Goal: Task Accomplishment & Management: Manage account settings

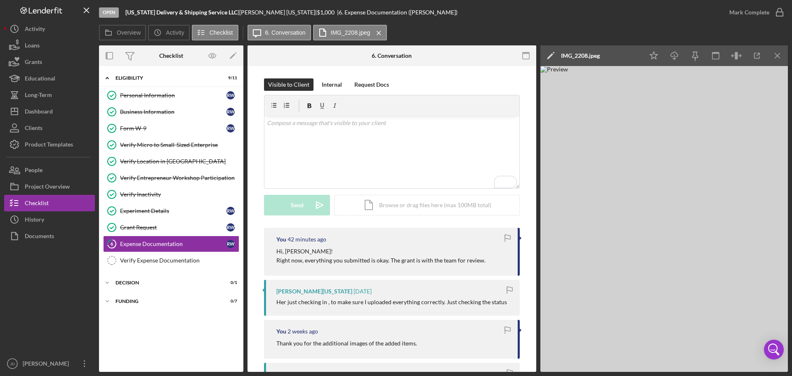
scroll to position [206, 0]
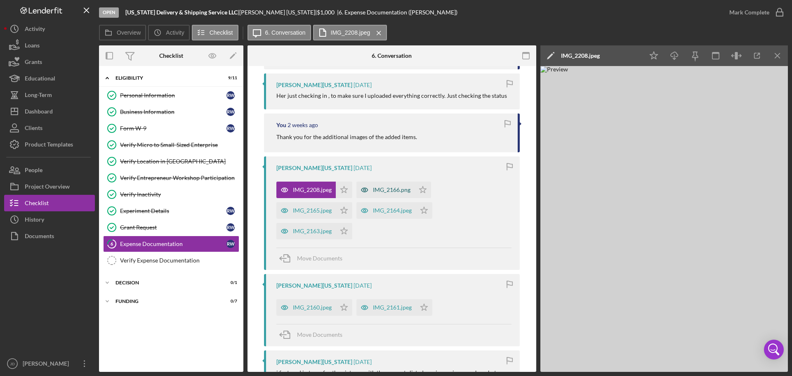
click at [400, 187] on div "IMG_2166.png" at bounding box center [392, 189] width 38 height 7
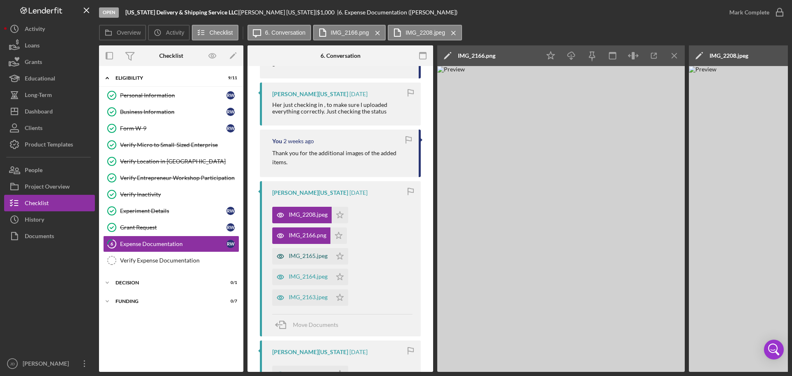
click at [311, 257] on div "IMG_2165.jpeg" at bounding box center [308, 255] width 39 height 7
click at [293, 276] on div "IMG_2164.jpeg" at bounding box center [308, 276] width 39 height 7
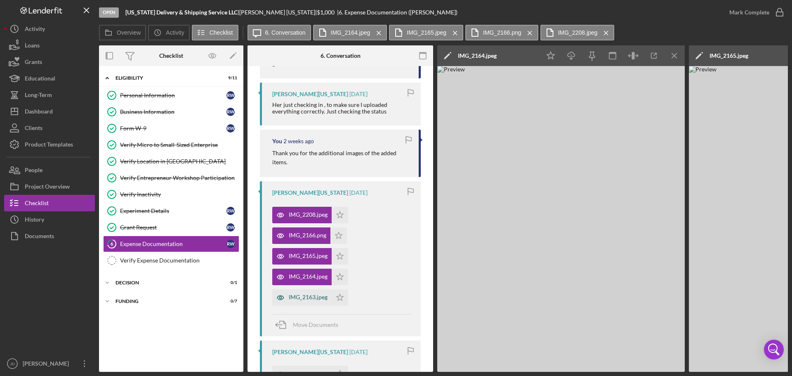
click at [300, 297] on div "IMG_2163.jpeg" at bounding box center [308, 297] width 39 height 7
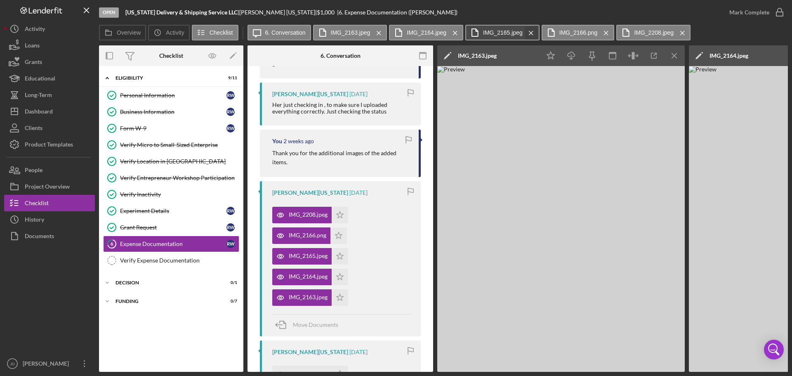
click at [528, 33] on icon "Icon/Menu Close" at bounding box center [531, 33] width 14 height 21
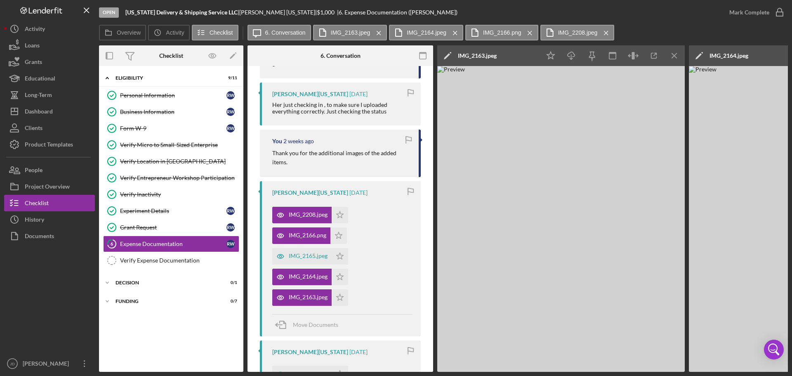
click at [528, 33] on icon "Icon/Menu Close" at bounding box center [530, 33] width 14 height 21
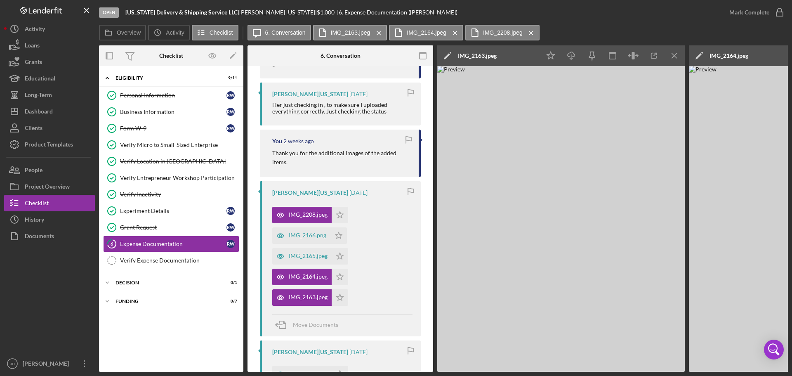
click at [528, 33] on icon "Icon/Menu Close" at bounding box center [531, 33] width 14 height 21
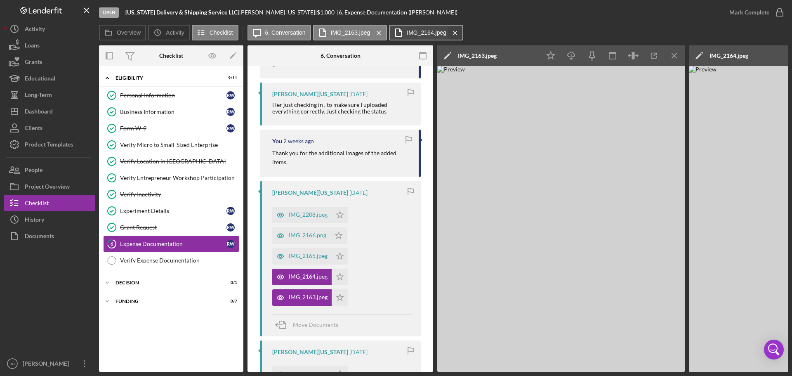
click at [457, 34] on icon "Icon/Menu Close" at bounding box center [455, 33] width 14 height 21
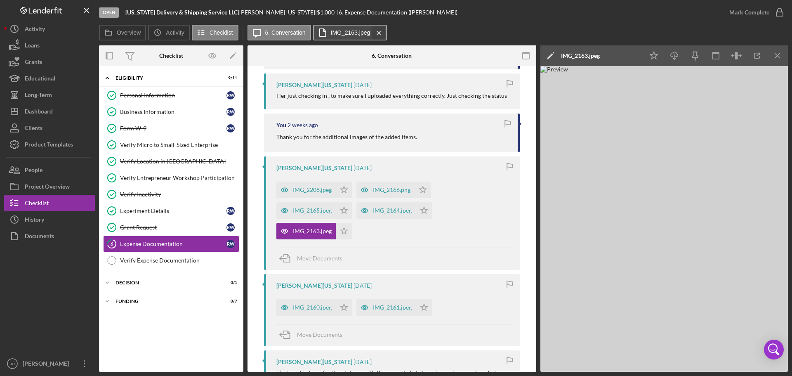
click at [381, 34] on icon "Icon/Menu Close" at bounding box center [379, 33] width 14 height 21
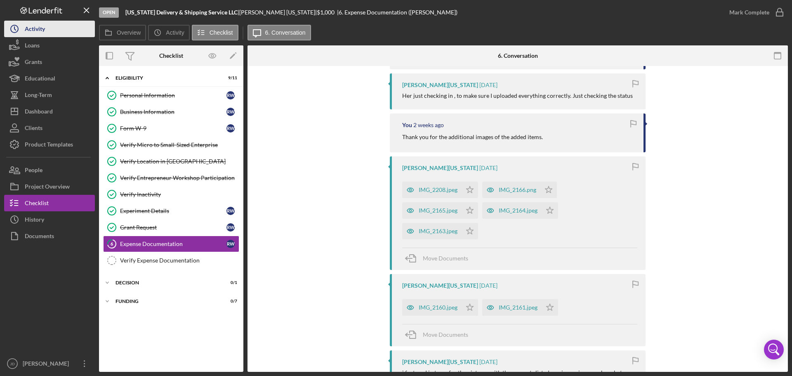
click at [39, 29] on div "Activity" at bounding box center [35, 30] width 20 height 19
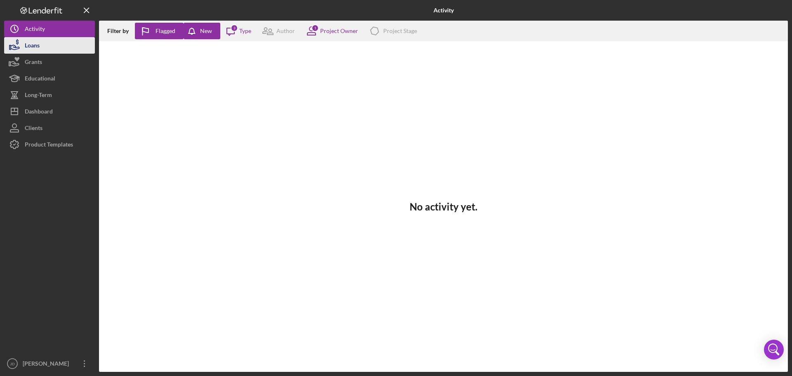
click at [31, 49] on div "Loans" at bounding box center [32, 46] width 15 height 19
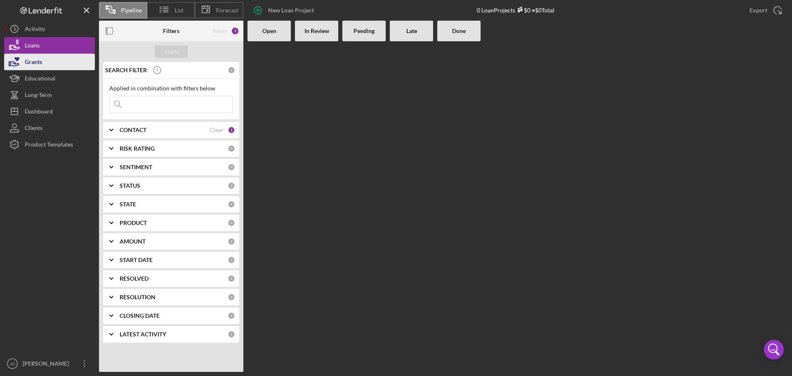
click at [31, 59] on div "Grants" at bounding box center [33, 63] width 17 height 19
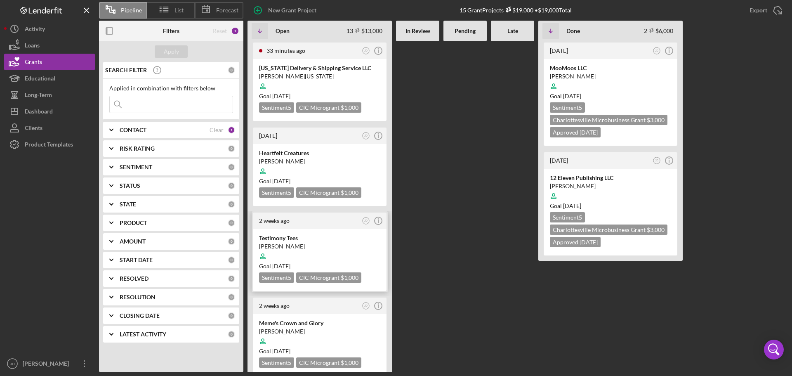
click at [300, 242] on div "[PERSON_NAME]" at bounding box center [319, 246] width 121 height 8
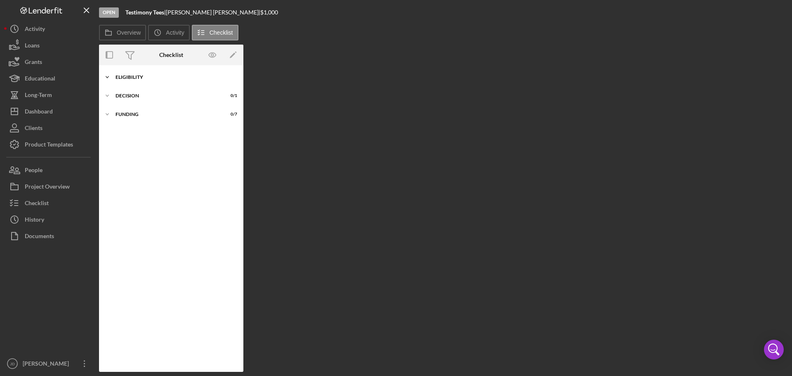
click at [130, 76] on div "ELIGIBILITY" at bounding box center [174, 77] width 118 height 5
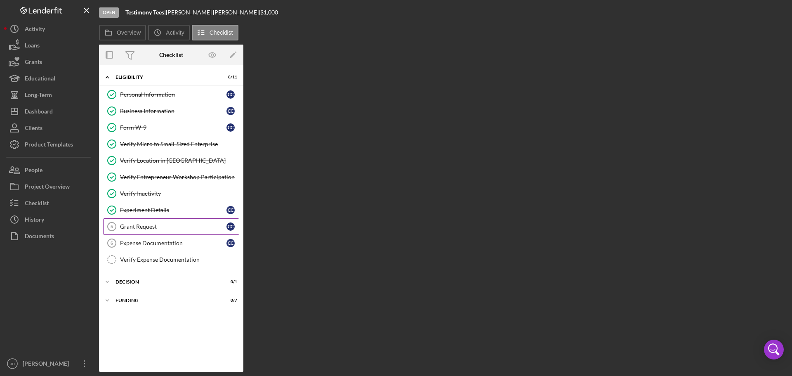
click at [142, 227] on div "Grant Request" at bounding box center [173, 226] width 106 height 7
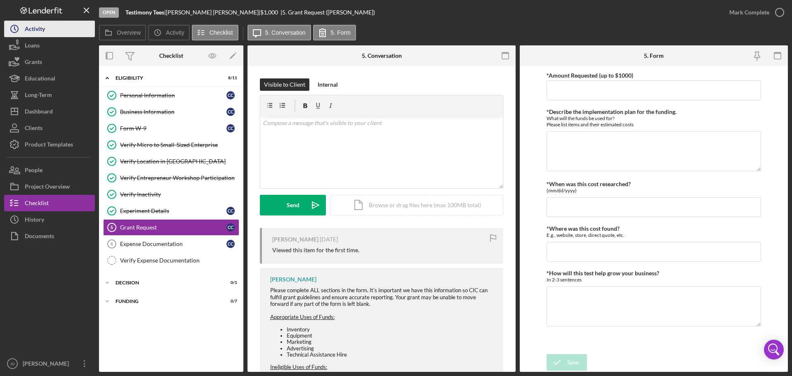
click at [30, 30] on div "Activity" at bounding box center [35, 30] width 20 height 19
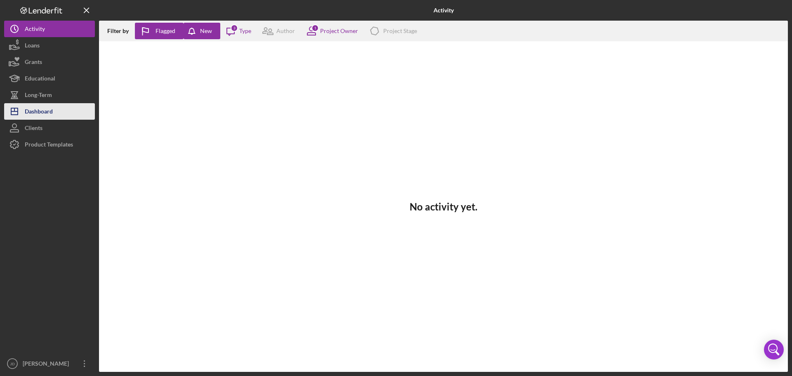
click at [39, 110] on div "Dashboard" at bounding box center [39, 112] width 28 height 19
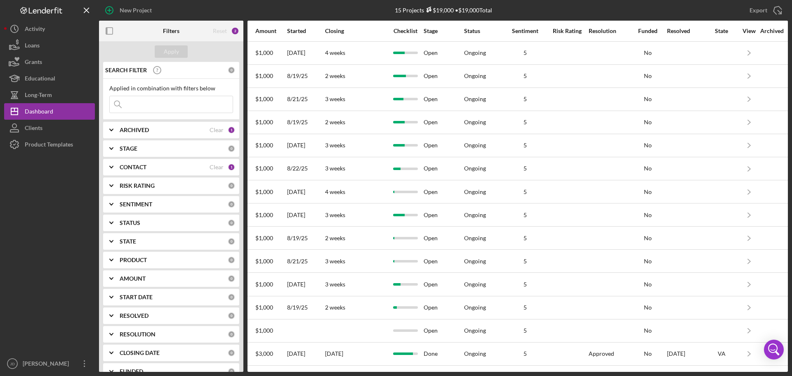
scroll to position [0, 452]
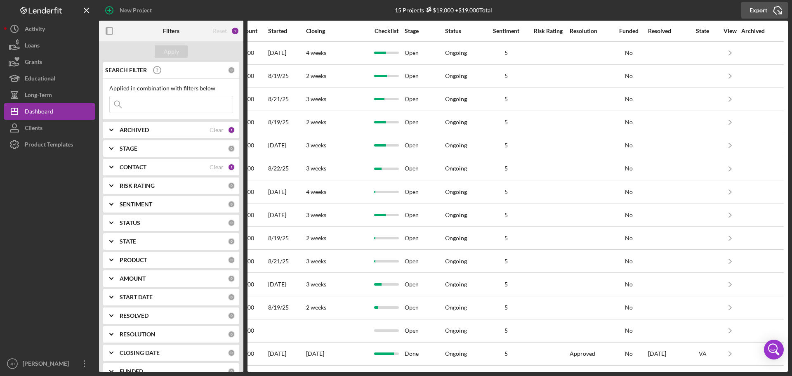
click at [778, 7] on icon "Icon/Export" at bounding box center [777, 10] width 21 height 21
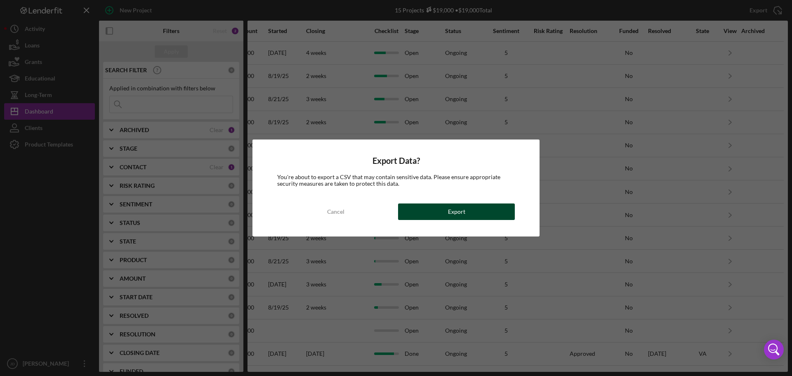
click at [461, 213] on div "Export" at bounding box center [456, 211] width 17 height 16
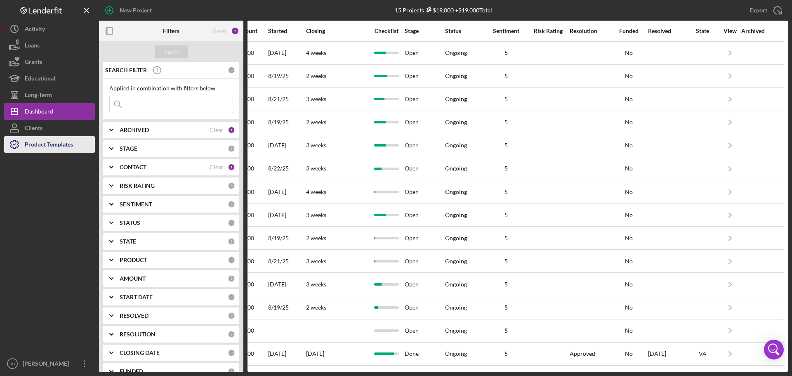
click at [46, 149] on div "Product Templates" at bounding box center [49, 145] width 48 height 19
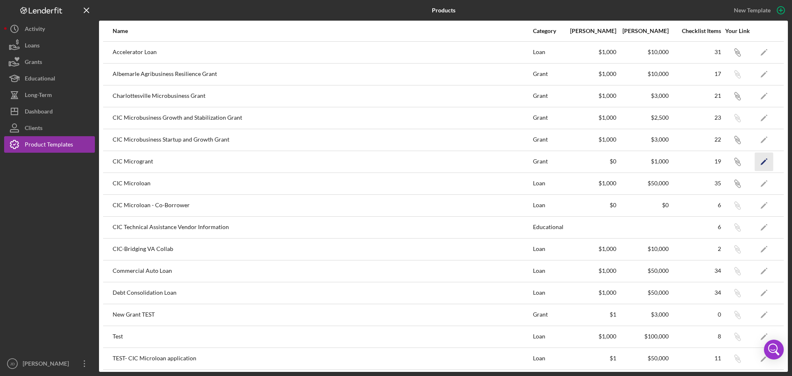
click at [759, 161] on icon "Icon/Edit" at bounding box center [764, 161] width 19 height 19
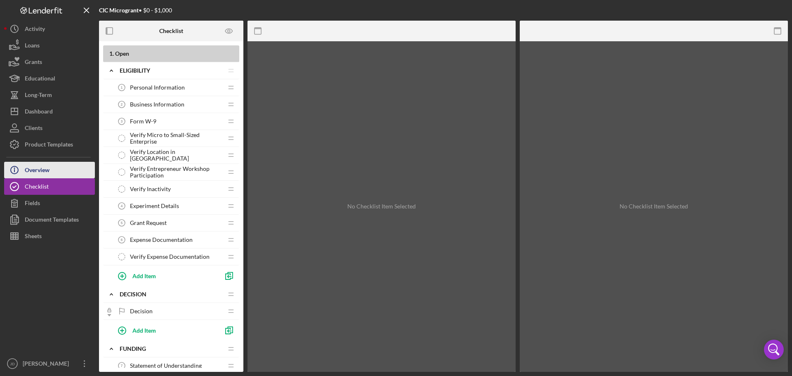
click at [51, 168] on button "Icon/Info Overview" at bounding box center [49, 170] width 91 height 16
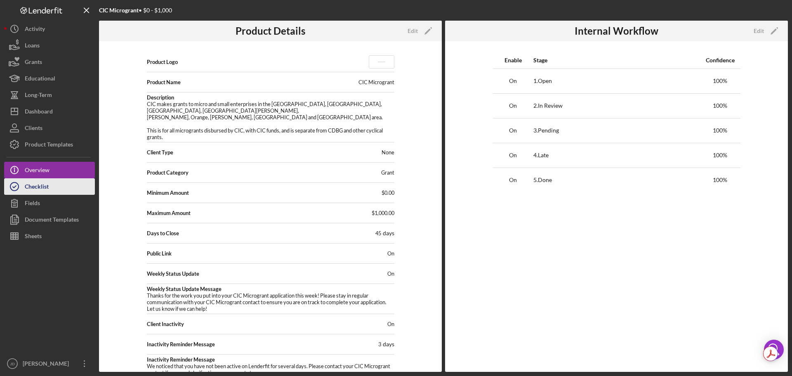
click at [46, 186] on div "Checklist" at bounding box center [37, 187] width 24 height 19
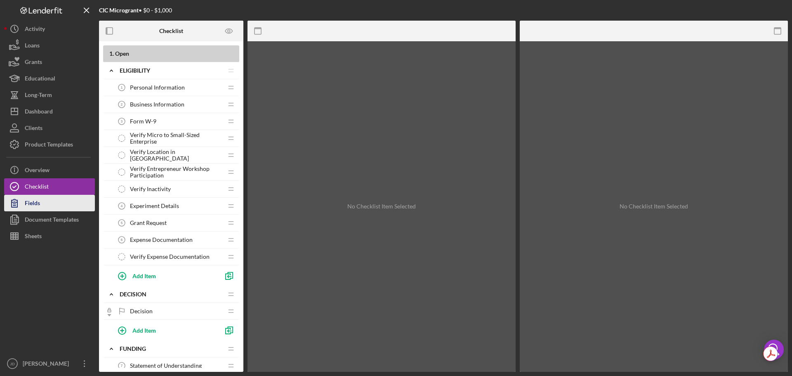
click at [40, 201] on button "Fields" at bounding box center [49, 203] width 91 height 16
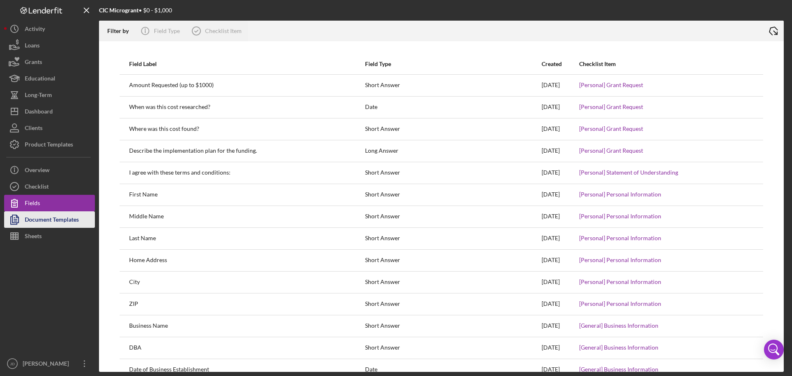
click at [49, 219] on div "Document Templates" at bounding box center [52, 220] width 54 height 19
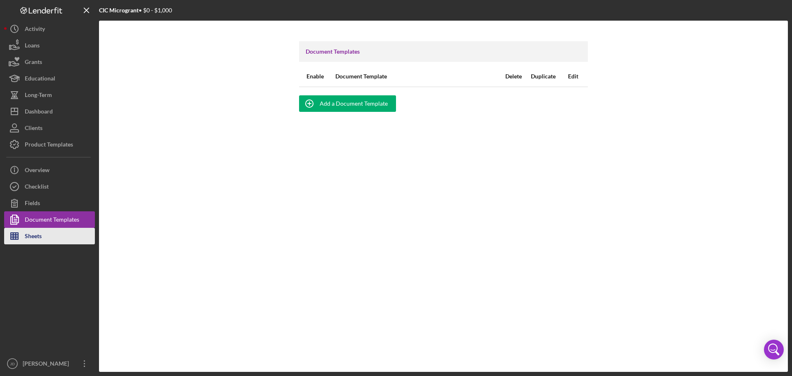
click at [40, 236] on div "Sheets" at bounding box center [33, 237] width 17 height 19
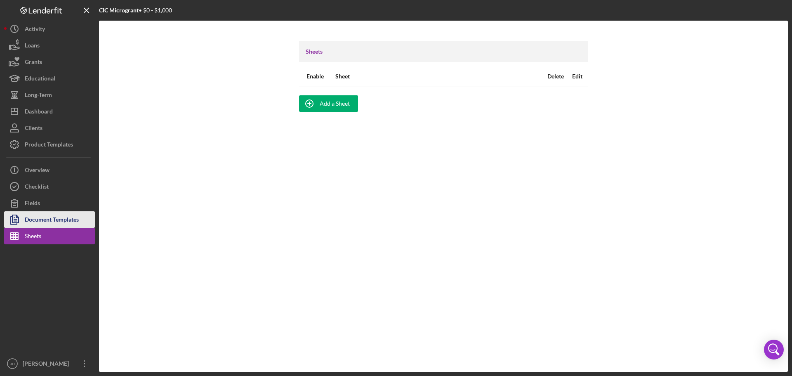
click at [48, 215] on div "Document Templates" at bounding box center [52, 220] width 54 height 19
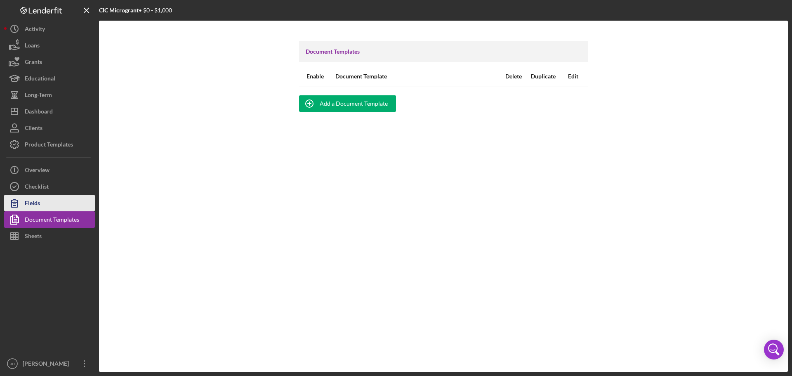
click at [47, 202] on button "Fields" at bounding box center [49, 203] width 91 height 16
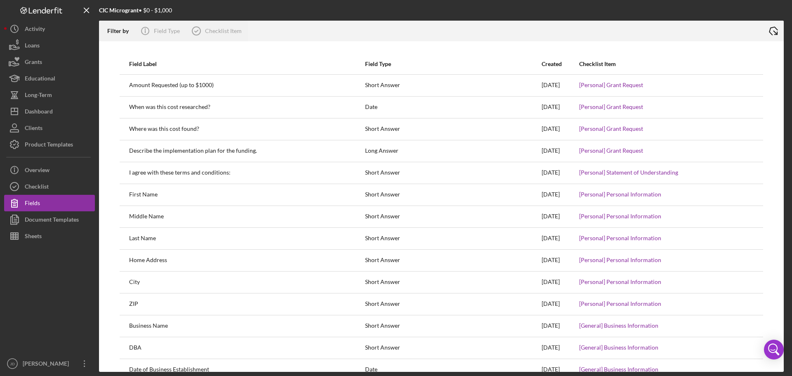
click at [775, 29] on icon "Icon/Export" at bounding box center [773, 31] width 21 height 21
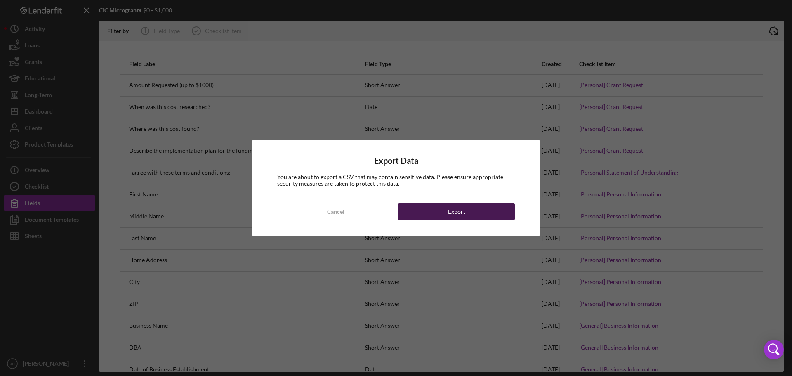
click at [457, 209] on div "Export" at bounding box center [456, 211] width 17 height 16
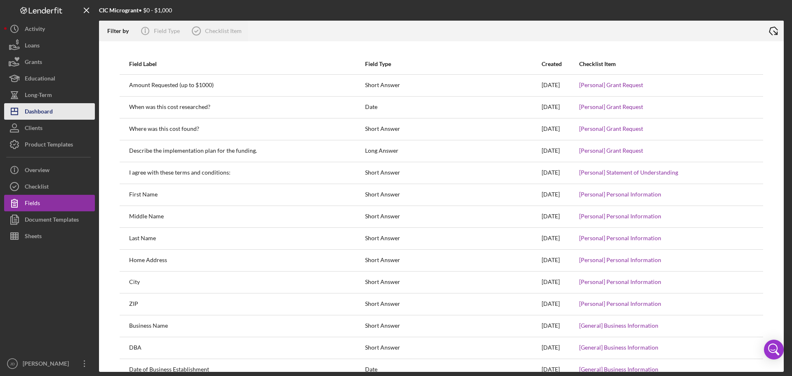
click at [42, 116] on div "Dashboard" at bounding box center [39, 112] width 28 height 19
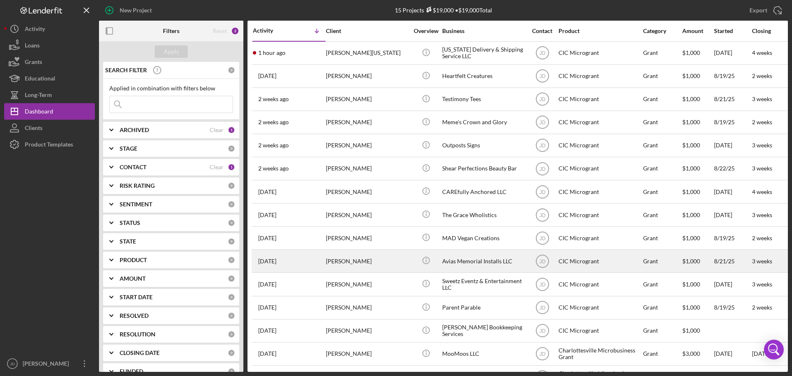
scroll to position [27, 0]
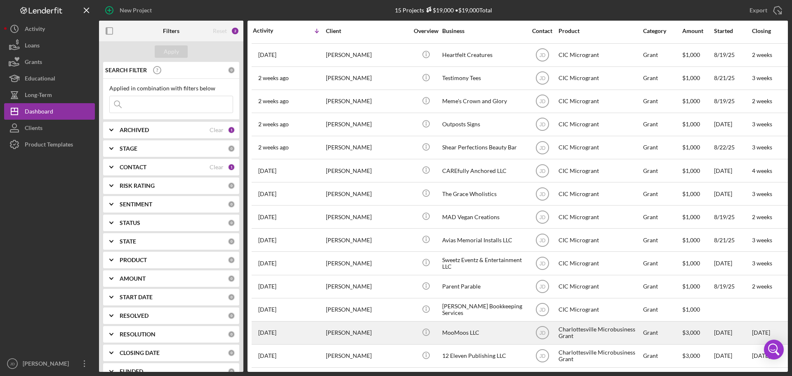
click at [374, 328] on div "[PERSON_NAME]" at bounding box center [367, 333] width 82 height 22
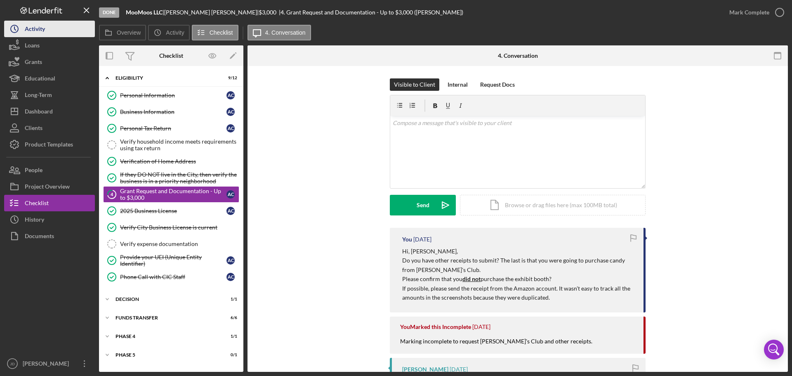
click at [26, 28] on div "Activity" at bounding box center [35, 30] width 20 height 19
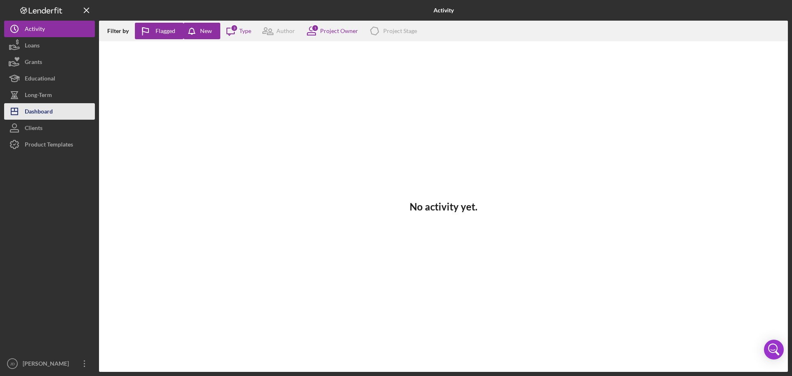
click at [41, 112] on div "Dashboard" at bounding box center [39, 112] width 28 height 19
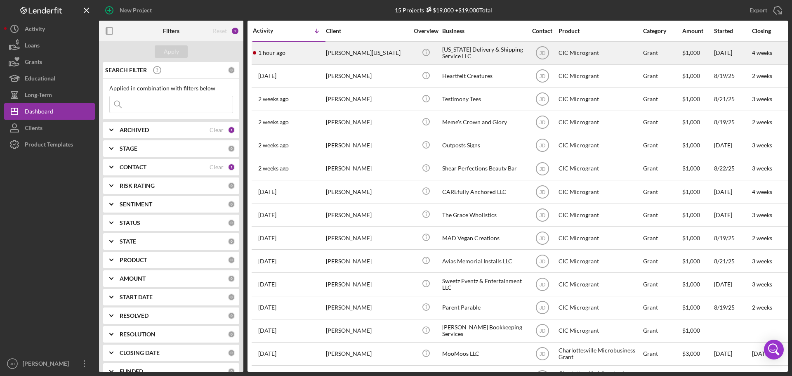
click at [382, 50] on div "[PERSON_NAME][US_STATE]" at bounding box center [367, 53] width 82 height 22
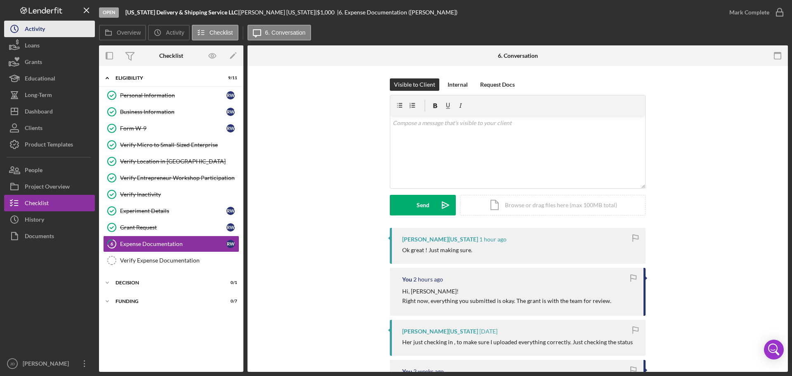
click at [37, 31] on div "Activity" at bounding box center [35, 30] width 20 height 19
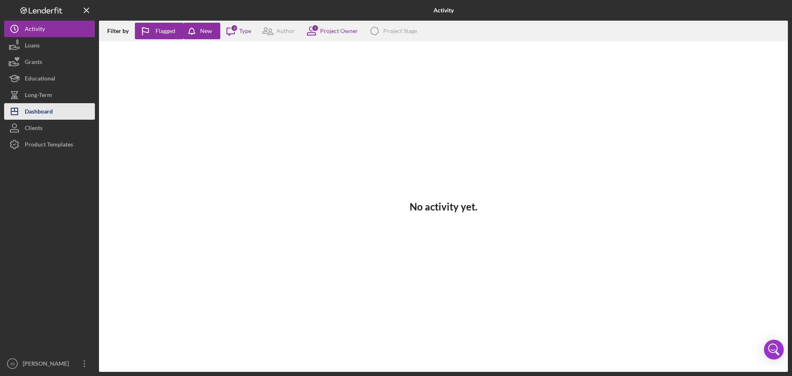
click at [43, 106] on div "Dashboard" at bounding box center [39, 112] width 28 height 19
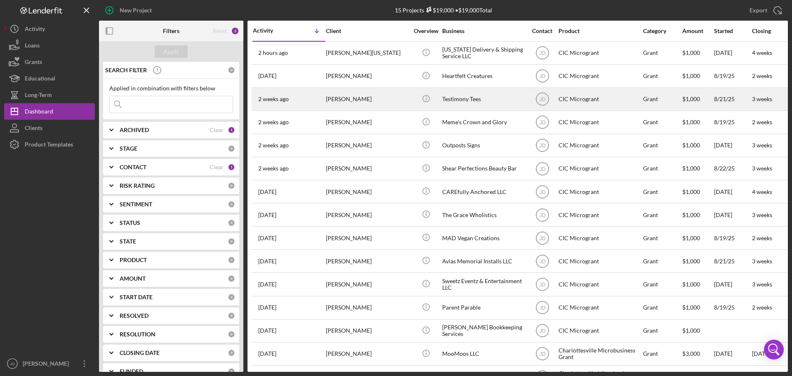
click at [348, 101] on div "[PERSON_NAME]" at bounding box center [367, 99] width 82 height 22
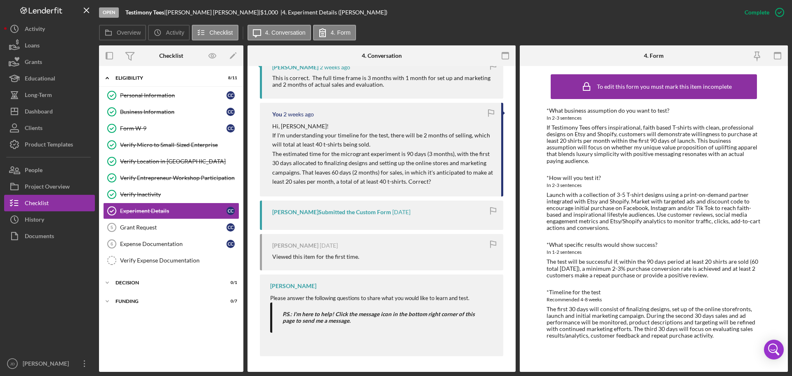
scroll to position [358, 0]
click at [172, 228] on div "Grant Request" at bounding box center [173, 227] width 106 height 7
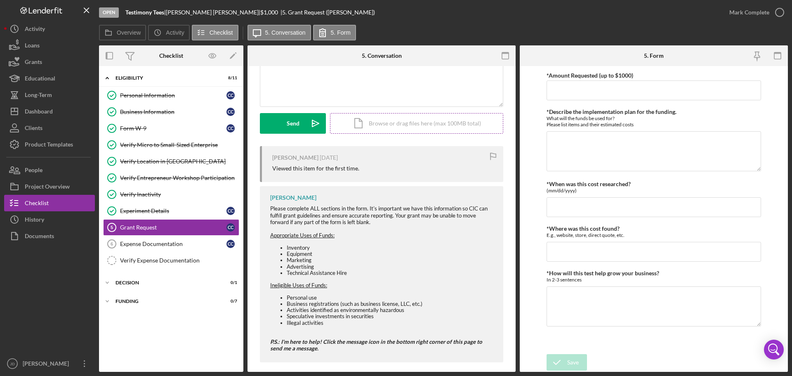
scroll to position [82, 0]
click at [37, 27] on div "Activity" at bounding box center [35, 30] width 20 height 19
